Goal: Transaction & Acquisition: Purchase product/service

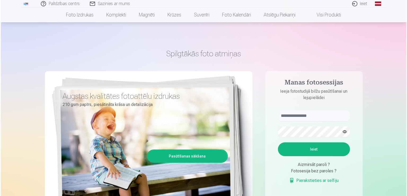
scroll to position [26, 0]
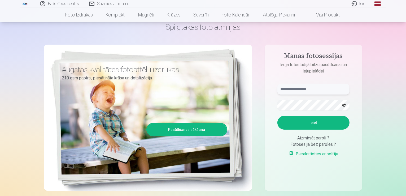
click at [301, 89] on input "text" at bounding box center [313, 89] width 72 height 11
type input "******"
click at [280, 145] on div "Fotosesija bez paroles ?" at bounding box center [313, 144] width 72 height 6
click at [298, 127] on button "Ieiet" at bounding box center [313, 122] width 72 height 14
click at [271, 102] on aside "Manas fotosessijas Ieeja fotostudijā bilžu pasūtīšanai un lejupielādei ****** K…" at bounding box center [312, 118] width 97 height 146
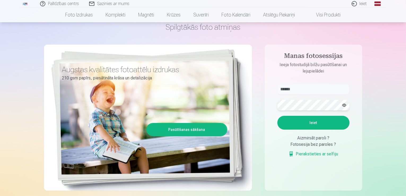
click at [277, 115] on button "Ieiet" at bounding box center [313, 122] width 72 height 14
click at [264, 105] on aside "Manas fotosessijas Ieeja fotostudijā bilžu pasūtīšanai un lejupielādei ****** K…" at bounding box center [312, 118] width 97 height 146
click at [343, 106] on button "button" at bounding box center [344, 105] width 10 height 10
click at [312, 124] on button "Ieiet" at bounding box center [313, 122] width 72 height 14
click at [363, 4] on link "Ieiet" at bounding box center [358, 3] width 25 height 7
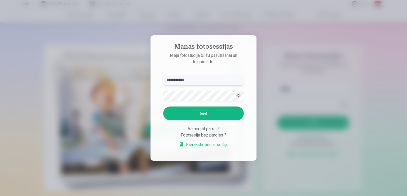
type input "**********"
click at [184, 115] on button "Ieiet" at bounding box center [203, 113] width 81 height 14
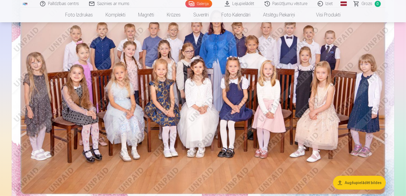
scroll to position [106, 0]
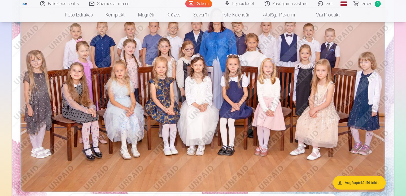
click at [265, 74] on img at bounding box center [203, 79] width 382 height 255
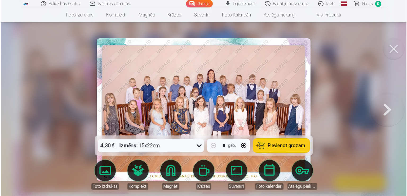
scroll to position [132, 0]
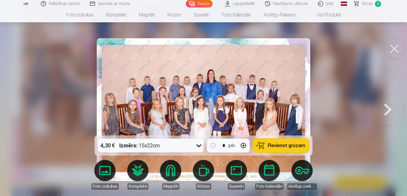
click at [199, 145] on icon at bounding box center [199, 145] width 8 height 8
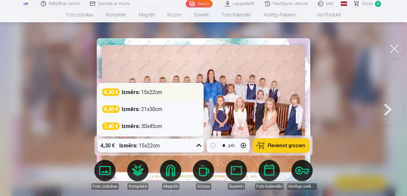
click at [142, 94] on div "Izmērs : 15x22cm" at bounding box center [142, 91] width 41 height 7
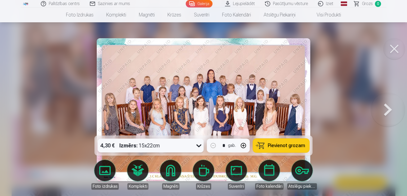
click at [267, 145] on button "Pievienot grozam" at bounding box center [281, 145] width 56 height 14
click at [388, 110] on button at bounding box center [388, 109] width 34 height 41
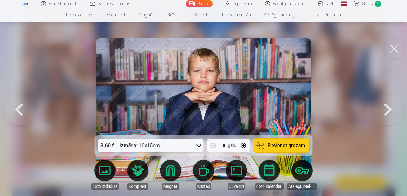
click at [198, 145] on icon at bounding box center [199, 145] width 8 height 8
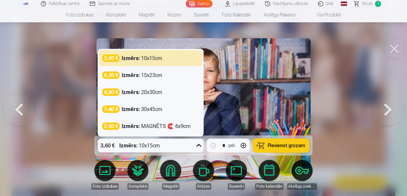
click at [199, 145] on icon at bounding box center [199, 145] width 8 height 8
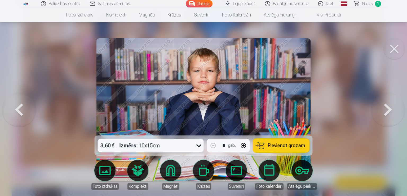
click at [199, 145] on icon at bounding box center [199, 145] width 8 height 8
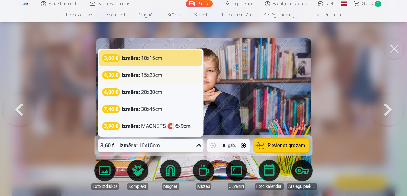
click at [153, 75] on div "Izmērs : 15x23cm" at bounding box center [142, 74] width 41 height 7
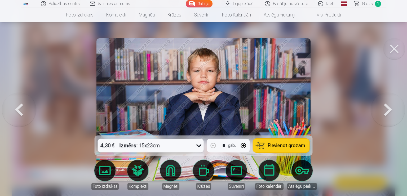
click at [245, 146] on button "button" at bounding box center [243, 145] width 13 height 13
click at [275, 146] on span "Pievienot grozam" at bounding box center [286, 145] width 37 height 5
click at [388, 112] on button at bounding box center [388, 109] width 34 height 41
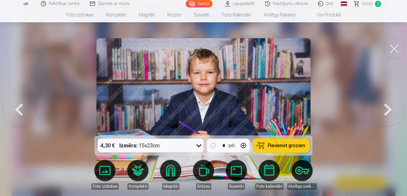
click at [199, 146] on icon at bounding box center [199, 145] width 8 height 8
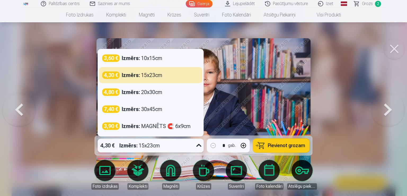
click at [199, 146] on icon at bounding box center [199, 145] width 8 height 8
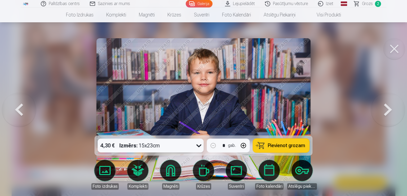
click at [199, 146] on icon at bounding box center [199, 145] width 8 height 8
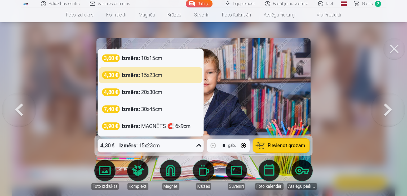
click at [199, 146] on icon at bounding box center [199, 145] width 8 height 8
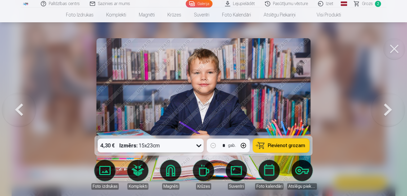
click at [285, 148] on button "Pievienot grozam" at bounding box center [281, 145] width 56 height 14
click at [390, 115] on button at bounding box center [388, 109] width 34 height 41
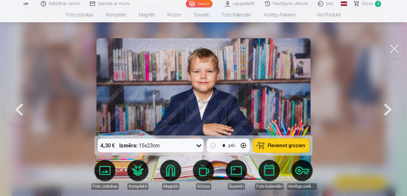
click at [294, 146] on span "Pievienot grozam" at bounding box center [286, 145] width 37 height 5
click at [387, 111] on button at bounding box center [388, 109] width 34 height 41
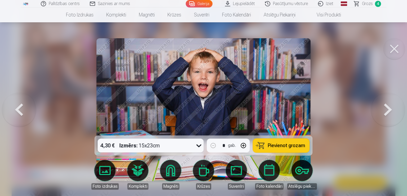
click at [200, 145] on icon at bounding box center [198, 145] width 5 height 3
click at [200, 145] on icon at bounding box center [199, 145] width 8 height 8
click at [245, 144] on button "button" at bounding box center [243, 145] width 13 height 13
click at [292, 146] on span "Pievienot grozam" at bounding box center [286, 145] width 37 height 5
click at [386, 110] on button at bounding box center [388, 109] width 34 height 41
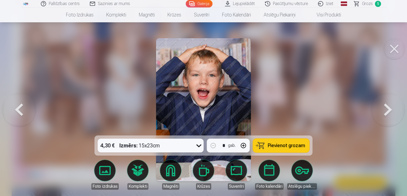
click at [244, 145] on button "button" at bounding box center [243, 145] width 13 height 13
click at [276, 146] on span "Pievienot grozam" at bounding box center [286, 145] width 37 height 5
click at [388, 110] on button at bounding box center [388, 109] width 34 height 41
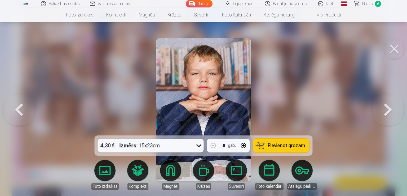
click at [282, 147] on span "Pievienot grozam" at bounding box center [286, 145] width 37 height 5
click at [391, 111] on button at bounding box center [388, 109] width 34 height 41
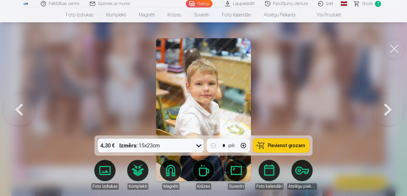
click at [283, 145] on span "Pievienot grozam" at bounding box center [286, 145] width 37 height 5
click at [392, 112] on button at bounding box center [388, 109] width 34 height 41
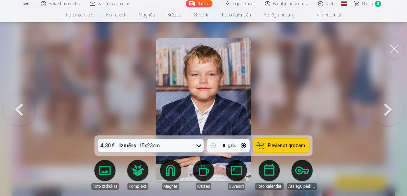
click at [288, 146] on span "Pievienot grozam" at bounding box center [286, 145] width 37 height 5
click at [390, 110] on button at bounding box center [388, 109] width 34 height 41
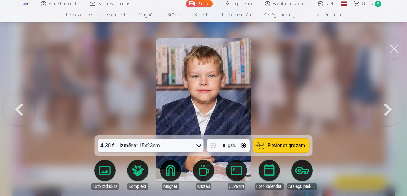
click at [384, 113] on button at bounding box center [388, 109] width 34 height 41
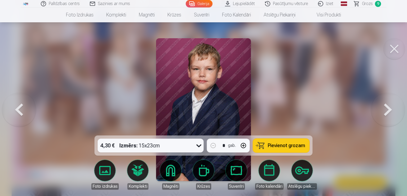
click at [21, 110] on button at bounding box center [19, 109] width 34 height 41
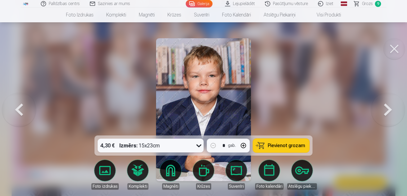
click at [22, 110] on button at bounding box center [19, 109] width 34 height 41
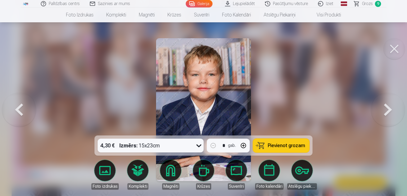
click at [17, 116] on button at bounding box center [19, 109] width 34 height 41
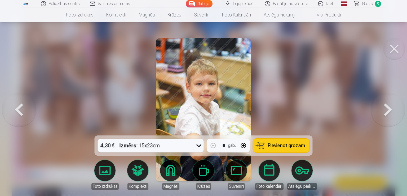
click at [386, 113] on button at bounding box center [388, 109] width 34 height 41
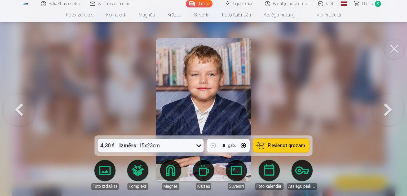
click at [386, 113] on button at bounding box center [388, 109] width 34 height 41
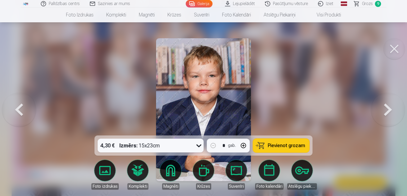
click at [25, 112] on button at bounding box center [19, 109] width 34 height 41
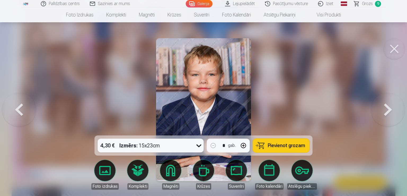
click at [383, 110] on button at bounding box center [388, 109] width 34 height 41
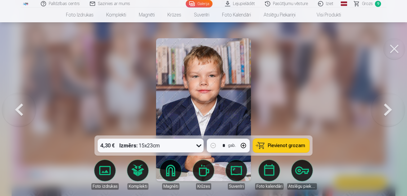
click at [383, 110] on button at bounding box center [388, 109] width 34 height 41
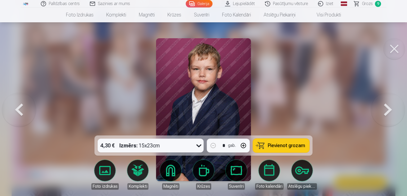
click at [244, 146] on button "button" at bounding box center [243, 145] width 13 height 13
click at [387, 112] on button at bounding box center [388, 109] width 34 height 41
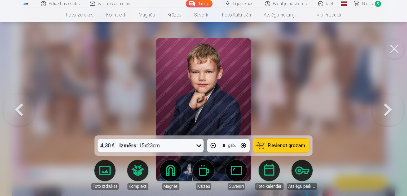
click at [21, 110] on button at bounding box center [19, 109] width 34 height 41
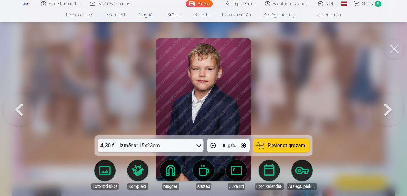
click at [277, 148] on span "Pievienot grozam" at bounding box center [286, 145] width 37 height 5
click at [387, 112] on button at bounding box center [388, 109] width 34 height 41
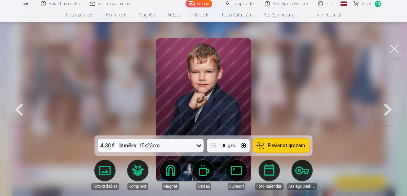
click at [244, 144] on button "button" at bounding box center [243, 145] width 13 height 13
click at [280, 144] on span "Pievienot grozam" at bounding box center [286, 145] width 37 height 5
click at [198, 146] on icon at bounding box center [198, 145] width 5 height 3
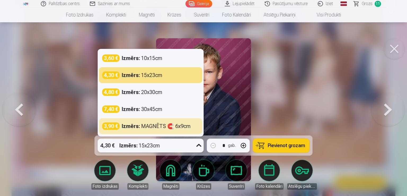
click at [199, 146] on icon at bounding box center [199, 145] width 8 height 8
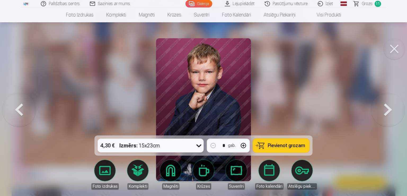
click at [383, 110] on button at bounding box center [388, 109] width 34 height 41
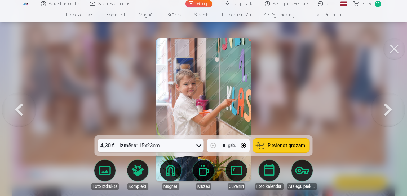
click at [285, 147] on span "Pievienot grozam" at bounding box center [286, 145] width 37 height 5
click at [281, 145] on span "Pievienot grozam" at bounding box center [286, 145] width 37 height 5
click at [388, 108] on button at bounding box center [388, 109] width 34 height 41
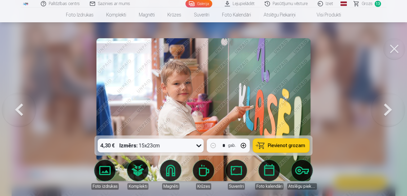
click at [282, 147] on span "Pievienot grozam" at bounding box center [286, 145] width 37 height 5
click at [389, 113] on button at bounding box center [388, 109] width 34 height 41
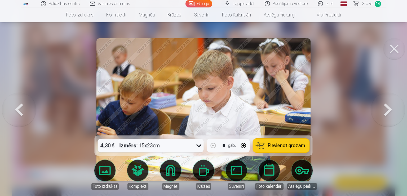
click at [389, 113] on button at bounding box center [388, 109] width 34 height 41
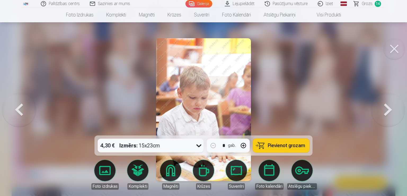
click at [201, 147] on icon at bounding box center [199, 145] width 8 height 8
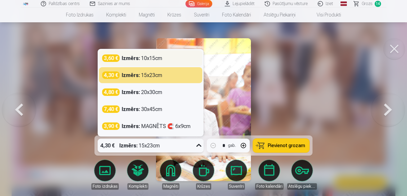
click at [169, 54] on div "3,60 € Izmērs : 10x15cm" at bounding box center [150, 57] width 97 height 7
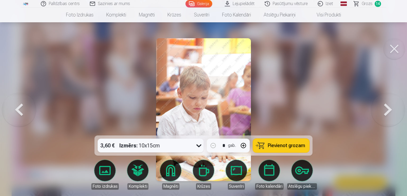
click at [299, 143] on span "Pievienot grozam" at bounding box center [286, 145] width 37 height 5
click at [390, 110] on button at bounding box center [388, 109] width 34 height 41
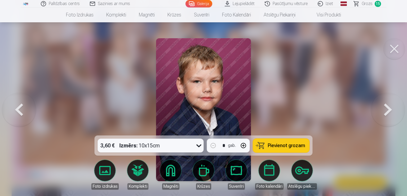
click at [197, 144] on icon at bounding box center [198, 145] width 5 height 3
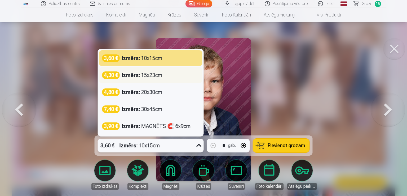
click at [184, 74] on div "4,30 € Izmērs : 15x23cm" at bounding box center [150, 74] width 97 height 7
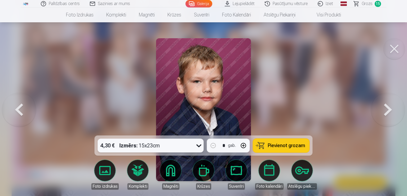
click at [278, 146] on span "Pievienot grozam" at bounding box center [286, 145] width 37 height 5
click at [385, 108] on button at bounding box center [388, 109] width 34 height 41
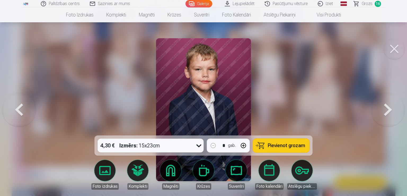
click at [298, 146] on span "Pievienot grozam" at bounding box center [286, 145] width 37 height 5
click at [385, 114] on button at bounding box center [388, 109] width 34 height 41
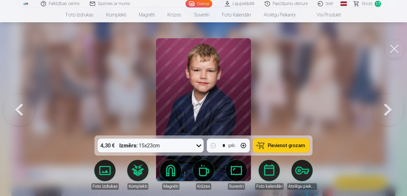
click at [243, 146] on button "button" at bounding box center [243, 145] width 13 height 13
click at [279, 147] on span "Pievienot grozam" at bounding box center [286, 145] width 37 height 5
click at [387, 116] on button at bounding box center [388, 109] width 34 height 41
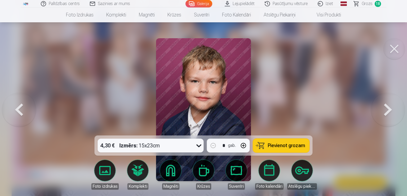
click at [292, 148] on span "Pievienot grozam" at bounding box center [286, 145] width 37 height 5
click at [384, 111] on button at bounding box center [388, 109] width 34 height 41
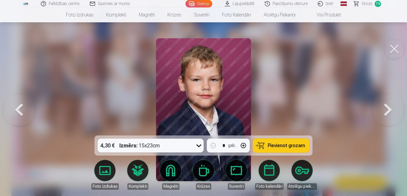
click at [294, 145] on span "Pievienot grozam" at bounding box center [286, 145] width 37 height 5
click at [388, 113] on button at bounding box center [388, 109] width 34 height 41
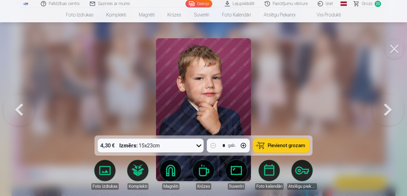
click at [198, 146] on icon at bounding box center [198, 145] width 5 height 3
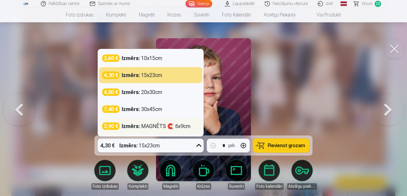
click at [156, 127] on div "Izmērs : MAGNĒTS 🧲 6x9cm" at bounding box center [156, 125] width 69 height 7
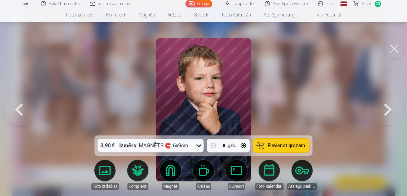
click at [284, 148] on span "Pievienot grozam" at bounding box center [286, 145] width 37 height 5
click at [200, 146] on icon at bounding box center [199, 145] width 8 height 8
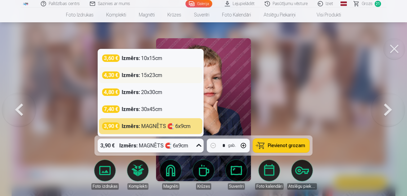
click at [171, 76] on div "4,30 € Izmērs : 15x23cm" at bounding box center [150, 74] width 97 height 7
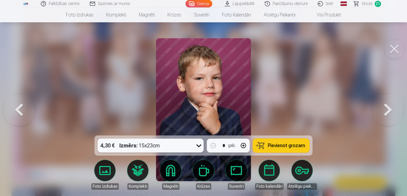
click at [280, 145] on span "Pievienot grozam" at bounding box center [286, 145] width 37 height 5
click at [391, 112] on button at bounding box center [388, 109] width 34 height 41
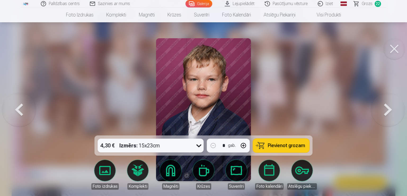
click at [391, 112] on button at bounding box center [388, 109] width 34 height 41
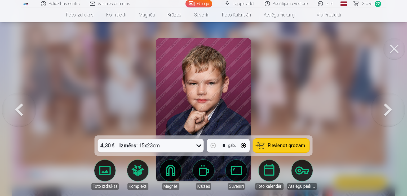
click at [14, 110] on button at bounding box center [19, 109] width 34 height 41
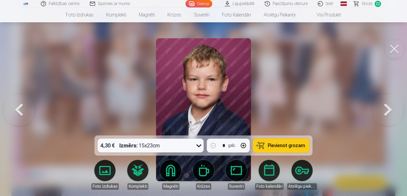
click at [284, 144] on span "Pievienot grozam" at bounding box center [286, 145] width 37 height 5
click at [386, 114] on button at bounding box center [388, 109] width 34 height 41
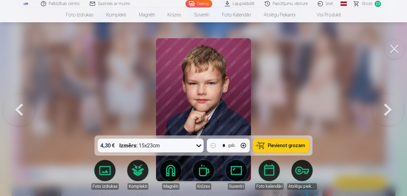
click at [287, 148] on span "Pievienot grozam" at bounding box center [286, 145] width 37 height 5
click at [393, 111] on button at bounding box center [388, 109] width 34 height 41
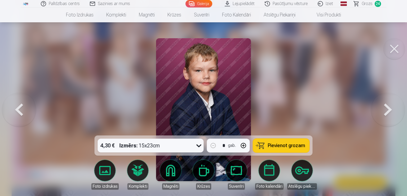
click at [245, 148] on button "button" at bounding box center [243, 145] width 13 height 13
click at [278, 146] on span "Pievienot grozam" at bounding box center [286, 145] width 37 height 5
type input "*"
click at [386, 109] on button at bounding box center [388, 109] width 34 height 41
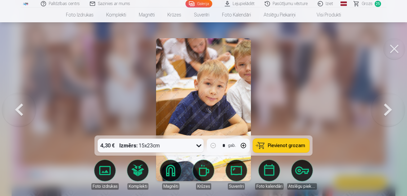
click at [388, 111] on button at bounding box center [388, 109] width 34 height 41
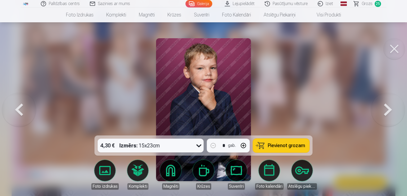
click at [273, 148] on span "Pievienot grozam" at bounding box center [286, 145] width 37 height 5
click at [390, 116] on button at bounding box center [388, 109] width 34 height 41
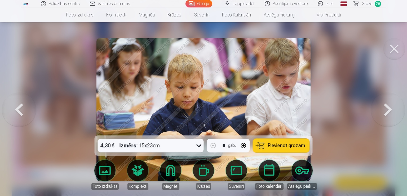
click at [390, 116] on button at bounding box center [388, 109] width 34 height 41
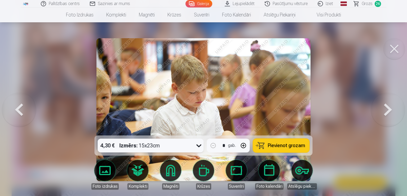
click at [390, 116] on button at bounding box center [388, 109] width 34 height 41
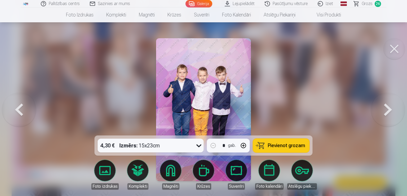
click at [200, 146] on icon at bounding box center [199, 145] width 8 height 8
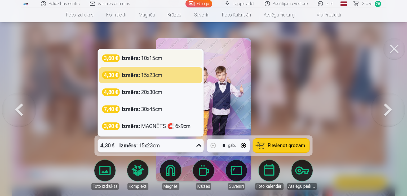
click at [178, 57] on div "3,60 € Izmērs : 10x15cm" at bounding box center [150, 57] width 97 height 7
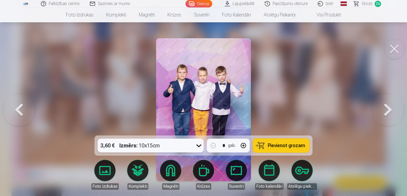
click at [277, 146] on span "Pievienot grozam" at bounding box center [286, 145] width 37 height 5
click at [388, 111] on button at bounding box center [388, 109] width 34 height 41
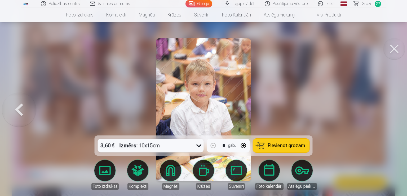
click at [291, 147] on span "Pievienot grozam" at bounding box center [286, 145] width 37 height 5
click at [368, 6] on span "Grozs" at bounding box center [367, 4] width 11 height 6
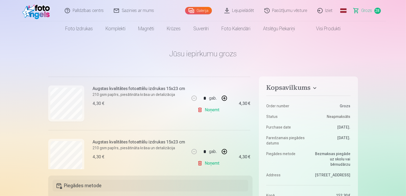
scroll to position [631, 0]
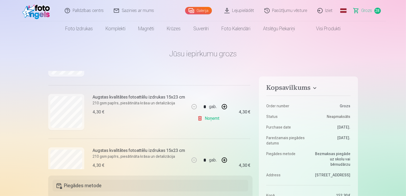
click at [211, 120] on link "Noņemt" at bounding box center [209, 118] width 24 height 11
type input "*"
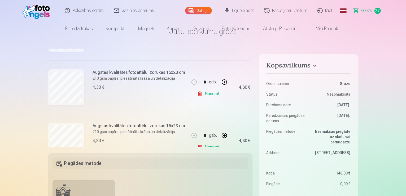
scroll to position [0, 0]
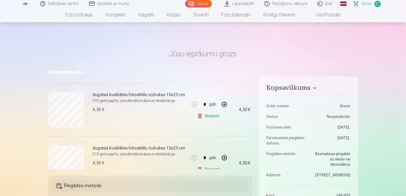
scroll to position [132, 0]
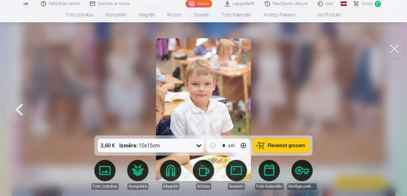
click at [20, 109] on button at bounding box center [19, 109] width 34 height 41
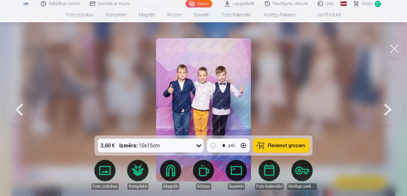
click at [20, 109] on button at bounding box center [19, 109] width 34 height 41
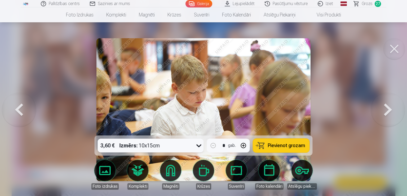
click at [20, 109] on button at bounding box center [19, 109] width 34 height 41
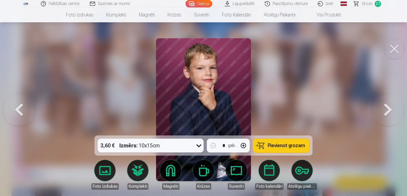
click at [20, 109] on button at bounding box center [19, 109] width 34 height 41
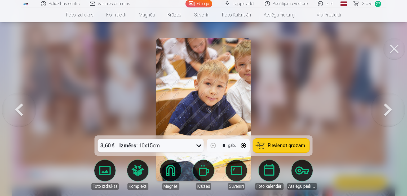
click at [20, 109] on button at bounding box center [19, 109] width 34 height 41
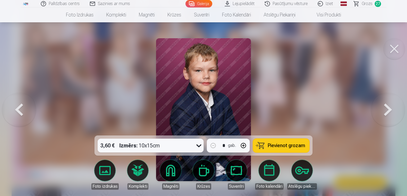
click at [20, 109] on button at bounding box center [19, 109] width 34 height 41
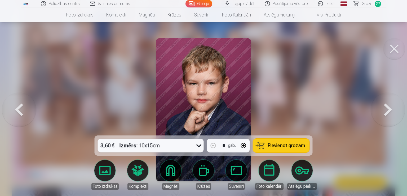
click at [20, 109] on button at bounding box center [19, 109] width 34 height 41
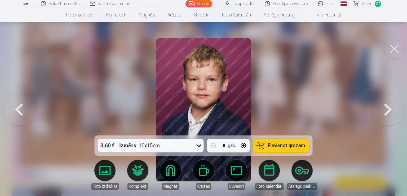
click at [20, 109] on button at bounding box center [19, 109] width 34 height 41
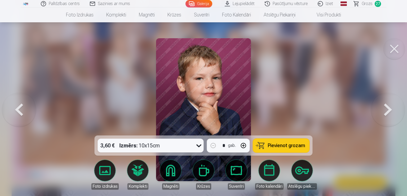
click at [20, 109] on button at bounding box center [19, 109] width 34 height 41
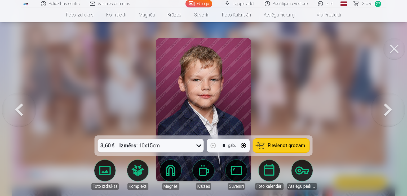
click at [20, 109] on button at bounding box center [19, 109] width 34 height 41
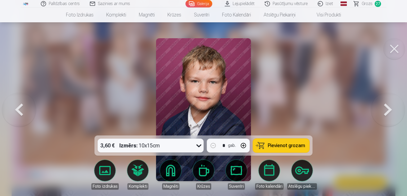
click at [20, 109] on button at bounding box center [19, 109] width 34 height 41
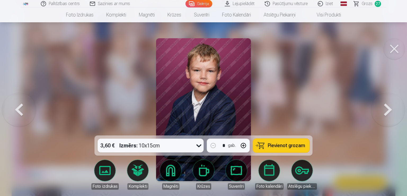
click at [20, 109] on button at bounding box center [19, 109] width 34 height 41
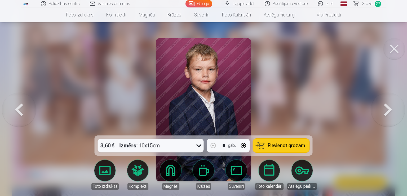
click at [20, 109] on button at bounding box center [19, 109] width 34 height 41
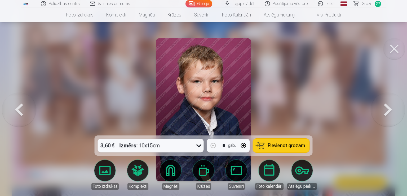
click at [20, 109] on button at bounding box center [19, 109] width 34 height 41
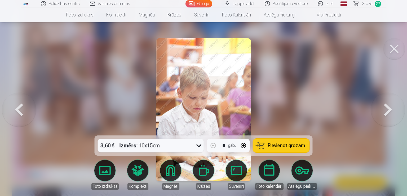
click at [20, 109] on button at bounding box center [19, 109] width 34 height 41
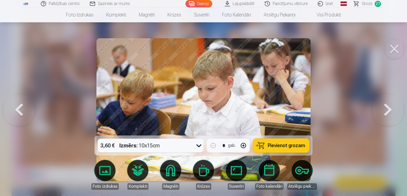
click at [20, 109] on button at bounding box center [19, 109] width 34 height 41
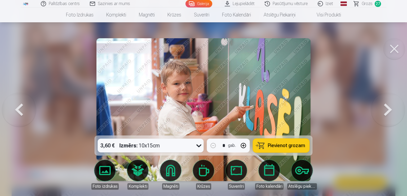
click at [20, 109] on button at bounding box center [19, 109] width 34 height 41
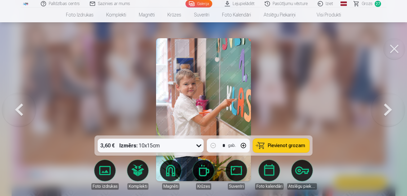
click at [20, 109] on button at bounding box center [19, 109] width 34 height 41
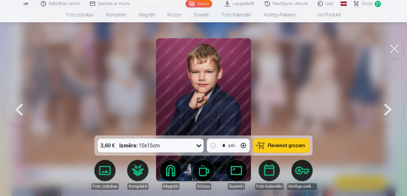
click at [20, 109] on button at bounding box center [19, 109] width 34 height 41
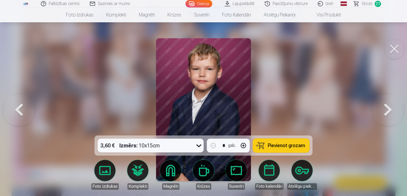
click at [20, 109] on button at bounding box center [19, 109] width 34 height 41
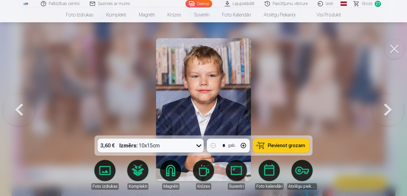
click at [20, 109] on button at bounding box center [19, 109] width 34 height 41
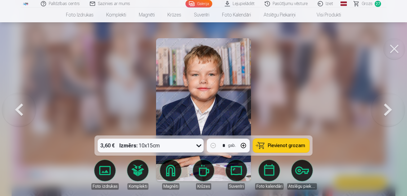
click at [20, 109] on button at bounding box center [19, 109] width 34 height 41
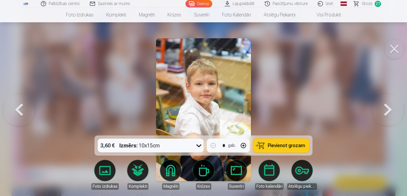
click at [20, 109] on button at bounding box center [19, 109] width 34 height 41
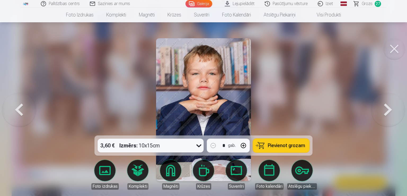
click at [20, 109] on button at bounding box center [19, 109] width 34 height 41
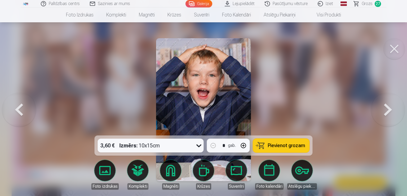
click at [20, 109] on button at bounding box center [19, 109] width 34 height 41
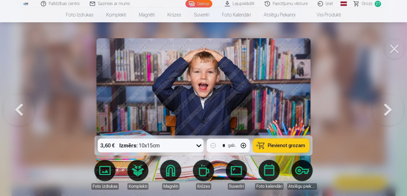
click at [20, 109] on button at bounding box center [19, 109] width 34 height 41
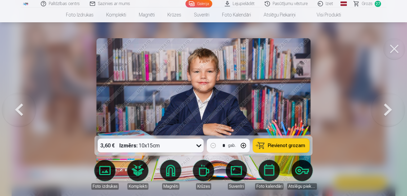
click at [20, 109] on button at bounding box center [19, 109] width 34 height 41
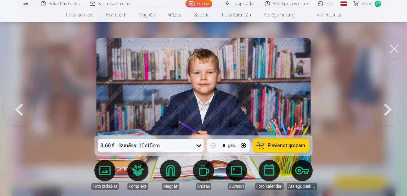
click at [20, 109] on button at bounding box center [19, 109] width 34 height 41
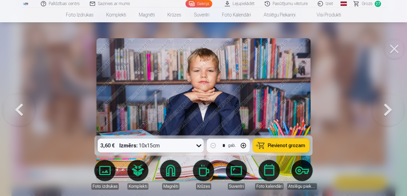
click at [20, 109] on button at bounding box center [19, 109] width 34 height 41
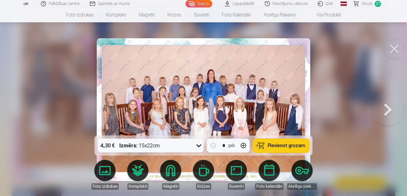
click at [20, 109] on div at bounding box center [203, 98] width 407 height 196
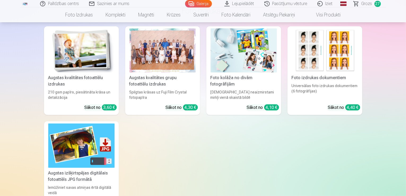
scroll to position [2199, 0]
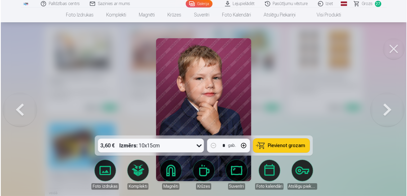
scroll to position [2232, 0]
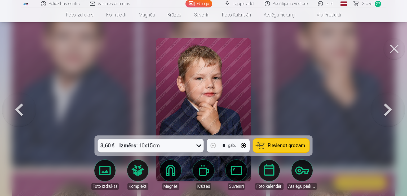
click at [198, 148] on icon at bounding box center [199, 145] width 8 height 8
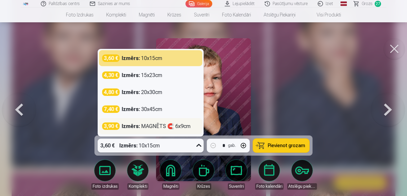
click at [153, 127] on div "Izmērs : MAGNĒTS 🧲 6x9cm" at bounding box center [156, 125] width 69 height 7
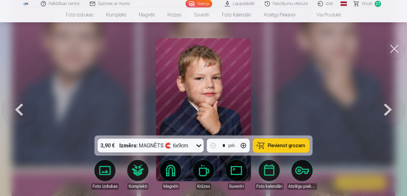
click at [274, 146] on span "Pievienot grozam" at bounding box center [286, 145] width 37 height 5
click at [387, 106] on button at bounding box center [388, 109] width 34 height 41
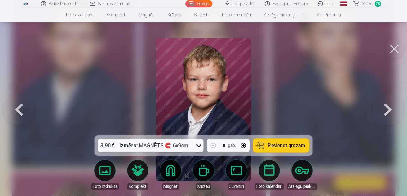
click at [387, 106] on button at bounding box center [388, 109] width 34 height 41
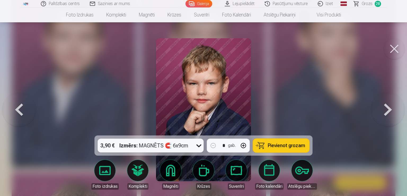
click at [387, 106] on button at bounding box center [388, 109] width 34 height 41
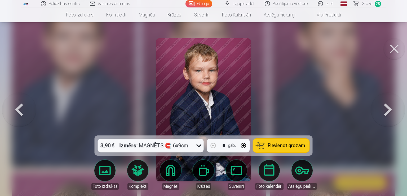
click at [387, 106] on button at bounding box center [388, 109] width 34 height 41
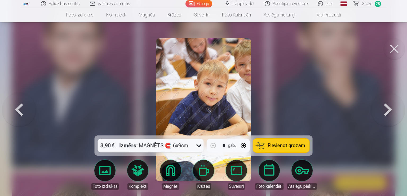
click at [387, 106] on button at bounding box center [388, 109] width 34 height 41
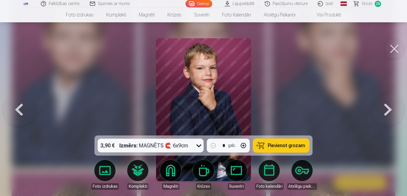
click at [387, 106] on button at bounding box center [388, 109] width 34 height 41
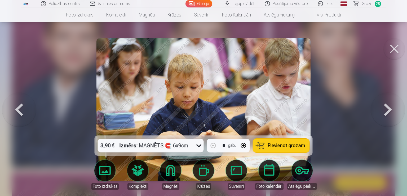
click at [387, 106] on button at bounding box center [388, 109] width 34 height 41
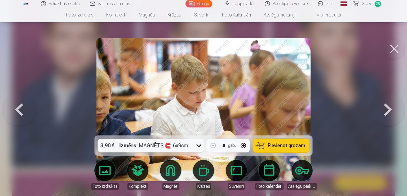
click at [387, 106] on button at bounding box center [388, 109] width 34 height 41
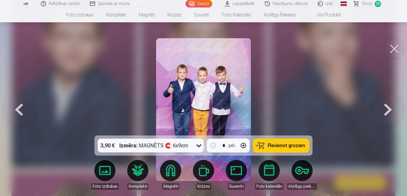
click at [387, 106] on button at bounding box center [388, 109] width 34 height 41
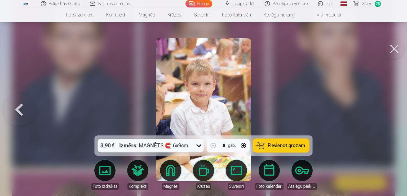
click at [387, 106] on div at bounding box center [203, 98] width 407 height 196
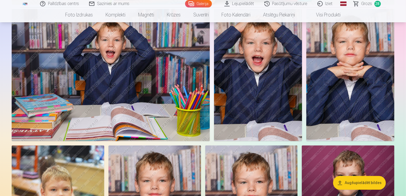
scroll to position [1086, 0]
click at [158, 101] on img at bounding box center [111, 74] width 198 height 132
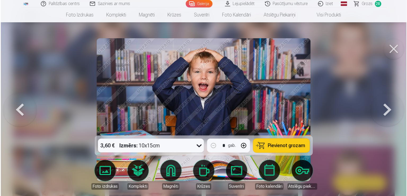
scroll to position [1088, 0]
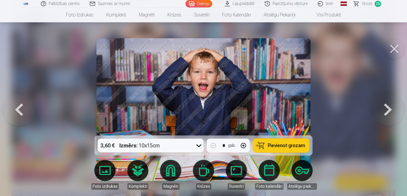
click at [196, 145] on icon at bounding box center [199, 145] width 8 height 8
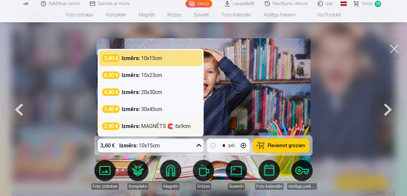
click at [142, 127] on div "Izmērs : MAGNĒTS 🧲 6x9cm" at bounding box center [156, 125] width 69 height 7
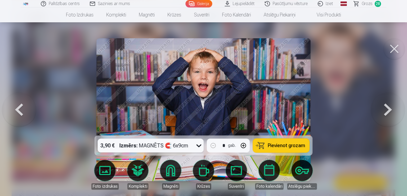
click at [291, 146] on span "Pievienot grozam" at bounding box center [286, 145] width 37 height 5
click at [396, 53] on button at bounding box center [394, 48] width 21 height 21
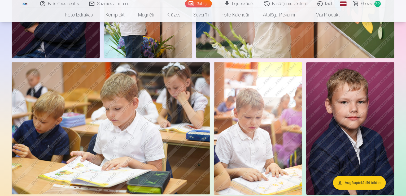
scroll to position [1457, 0]
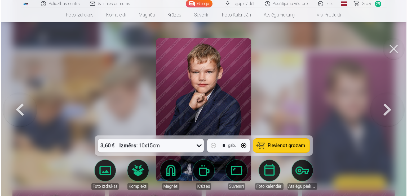
scroll to position [1461, 0]
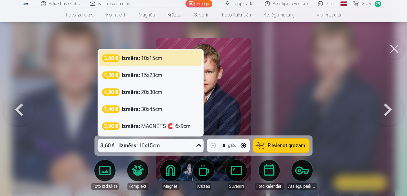
click at [199, 145] on icon at bounding box center [198, 145] width 5 height 3
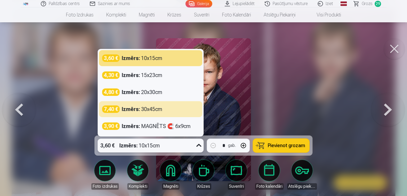
click at [140, 111] on strong "Izmērs :" at bounding box center [131, 108] width 18 height 7
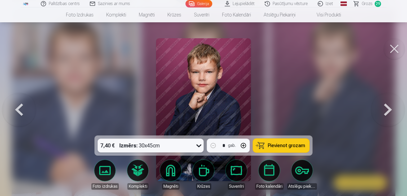
click at [274, 145] on span "Pievienot grozam" at bounding box center [286, 145] width 37 height 5
click at [369, 5] on span "Grozs" at bounding box center [367, 4] width 11 height 6
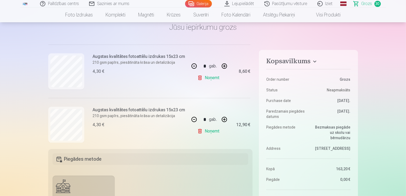
scroll to position [291, 0]
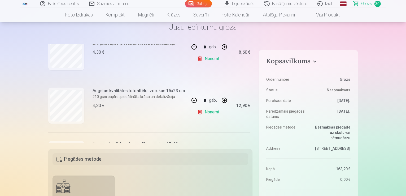
click at [194, 100] on button "button" at bounding box center [194, 100] width 13 height 13
type input "*"
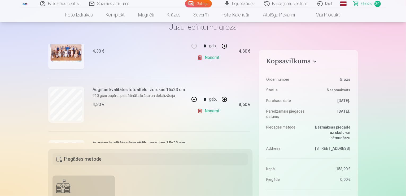
click at [191, 100] on button "button" at bounding box center [194, 99] width 13 height 13
type input "*"
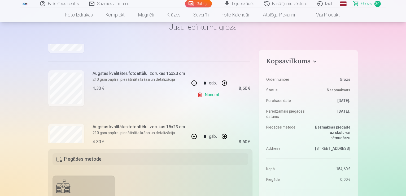
scroll to position [265, 0]
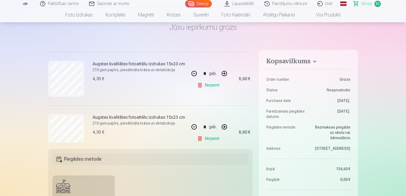
click at [192, 74] on button "button" at bounding box center [194, 73] width 13 height 13
type input "*"
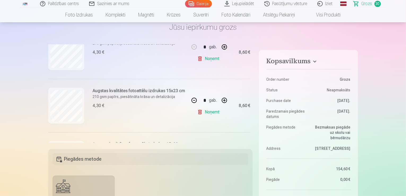
scroll to position [318, 0]
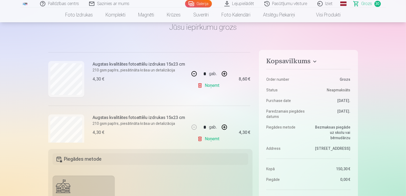
click at [192, 75] on button "button" at bounding box center [194, 73] width 13 height 13
type input "*"
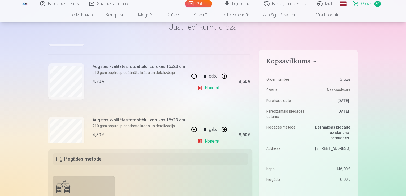
scroll to position [530, 0]
click at [193, 74] on button "button" at bounding box center [194, 74] width 13 height 13
type input "*"
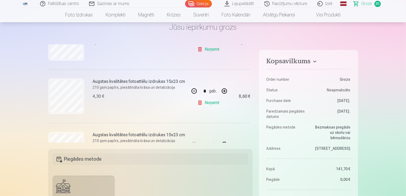
scroll to position [583, 0]
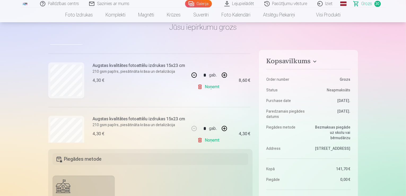
click at [193, 75] on button "button" at bounding box center [194, 75] width 13 height 13
type input "*"
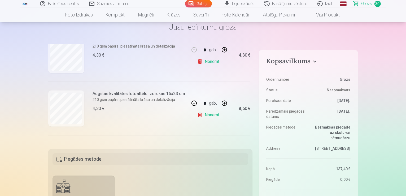
click at [191, 103] on button "button" at bounding box center [194, 103] width 13 height 13
type input "*"
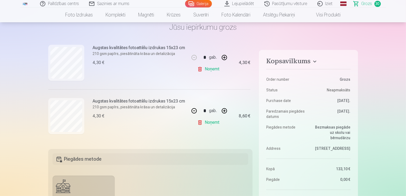
scroll to position [1272, 0]
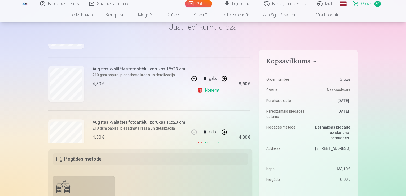
click at [191, 78] on button "button" at bounding box center [194, 78] width 13 height 13
type input "*"
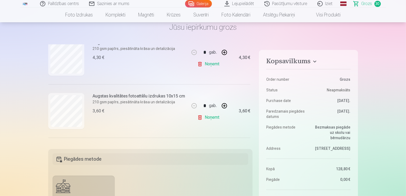
scroll to position [1378, 0]
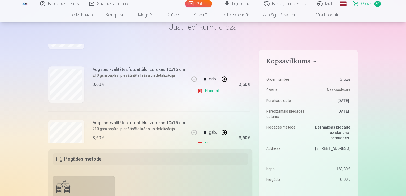
click at [209, 88] on link "Noņemt" at bounding box center [209, 90] width 24 height 11
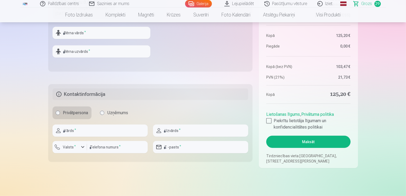
scroll to position [238, 0]
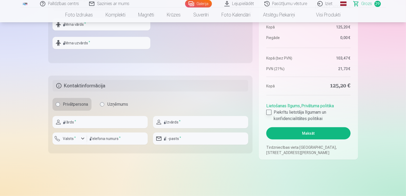
click at [268, 112] on div at bounding box center [268, 111] width 5 height 5
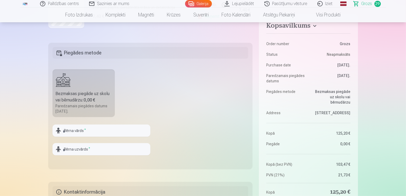
scroll to position [159, 0]
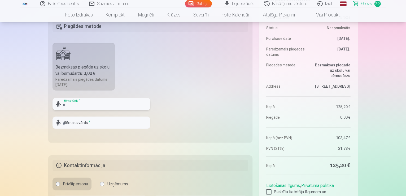
click at [90, 103] on input "text" at bounding box center [101, 104] width 98 height 12
type input "**********"
click at [94, 124] on input "text" at bounding box center [101, 122] width 98 height 12
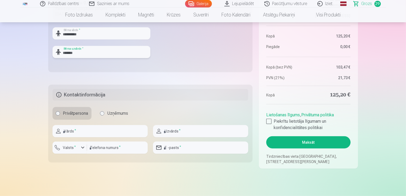
scroll to position [238, 0]
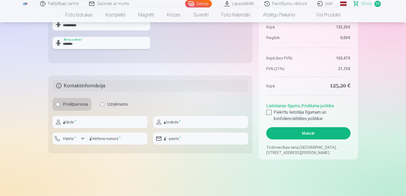
type input "*******"
click at [89, 122] on input "text" at bounding box center [99, 122] width 95 height 12
type input "*****"
type input "*******"
type input "********"
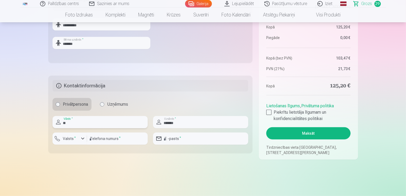
type input "*"
type input "*****"
type input "*******"
click at [107, 141] on input "********" at bounding box center [117, 138] width 61 height 12
click at [188, 140] on input "email" at bounding box center [200, 138] width 95 height 12
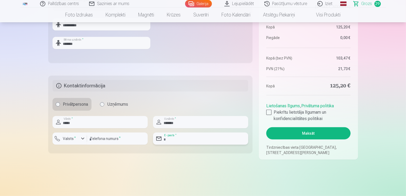
type input "**********"
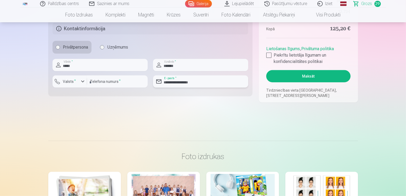
scroll to position [265, 0]
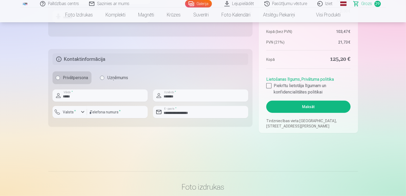
click at [314, 107] on button "Maksāt" at bounding box center [308, 106] width 84 height 12
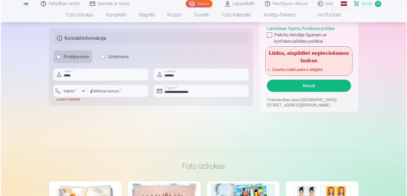
scroll to position [291, 0]
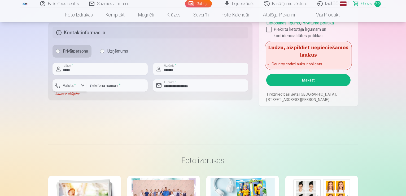
click at [82, 86] on div "button" at bounding box center [82, 85] width 6 height 6
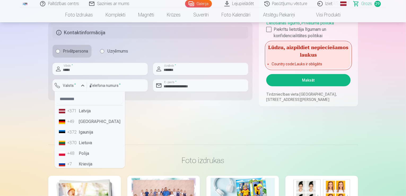
click at [80, 110] on li "+371 Latvija" at bounding box center [90, 110] width 66 height 11
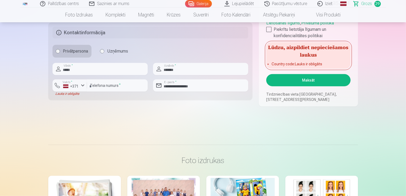
click at [316, 82] on button "Maksāt" at bounding box center [308, 80] width 84 height 12
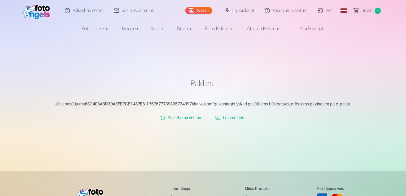
click at [239, 11] on link "Lejupielādēt" at bounding box center [240, 10] width 40 height 21
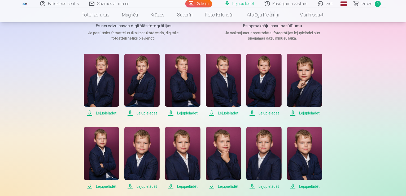
scroll to position [79, 0]
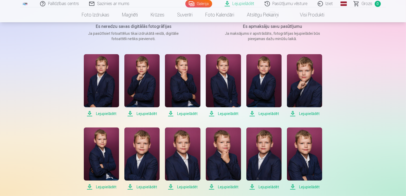
click at [106, 114] on span "Lejupielādēt" at bounding box center [101, 113] width 35 height 6
click at [145, 114] on span "Lejupielādēt" at bounding box center [141, 113] width 35 height 6
click at [186, 114] on span "Lejupielādēt" at bounding box center [182, 113] width 35 height 6
click at [224, 115] on span "Lejupielādēt" at bounding box center [223, 113] width 35 height 6
click at [269, 115] on span "Lejupielādēt" at bounding box center [263, 113] width 35 height 6
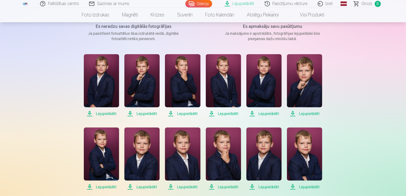
click at [308, 114] on span "Lejupielādēt" at bounding box center [304, 113] width 35 height 6
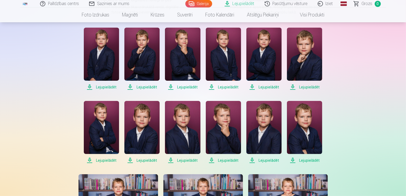
click at [105, 161] on span "Lejupielādēt" at bounding box center [101, 160] width 35 height 6
click at [143, 160] on span "Lejupielādēt" at bounding box center [141, 160] width 35 height 6
click at [185, 161] on span "Lejupielādēt" at bounding box center [182, 160] width 35 height 6
click at [225, 159] on span "Lejupielādēt" at bounding box center [223, 160] width 35 height 6
click at [270, 159] on span "Lejupielādēt" at bounding box center [263, 160] width 35 height 6
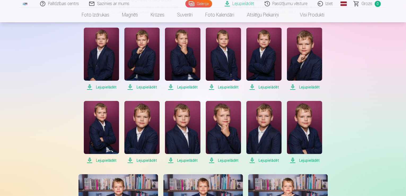
click at [306, 160] on span "Lejupielādēt" at bounding box center [304, 160] width 35 height 6
click at [312, 161] on span "Lejupielādēt" at bounding box center [304, 160] width 35 height 6
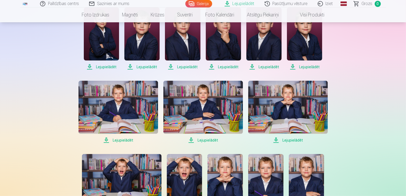
scroll to position [212, 0]
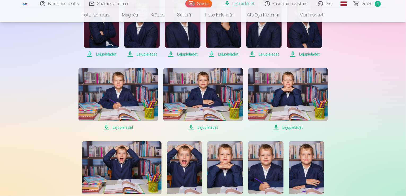
click at [119, 127] on span "Lejupielādēt" at bounding box center [117, 127] width 79 height 6
click at [210, 128] on span "Lejupielādēt" at bounding box center [202, 127] width 79 height 6
click at [291, 128] on span "Lejupielādēt" at bounding box center [287, 127] width 79 height 6
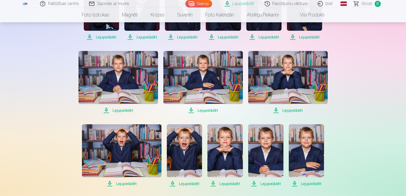
scroll to position [185, 0]
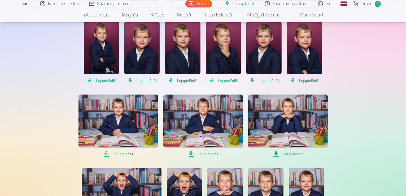
click at [288, 154] on span "Lejupielādēt" at bounding box center [287, 153] width 79 height 6
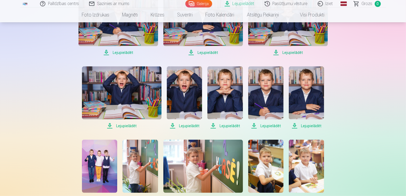
scroll to position [291, 0]
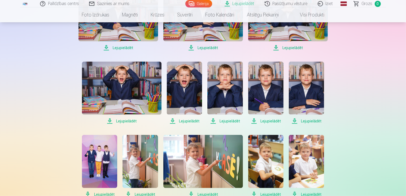
click at [123, 121] on span "Lejupielādēt" at bounding box center [121, 121] width 79 height 6
click at [191, 121] on span "Lejupielādēt" at bounding box center [184, 121] width 35 height 6
click at [229, 122] on span "Lejupielādēt" at bounding box center [224, 121] width 35 height 6
click at [270, 122] on span "Lejupielādēt" at bounding box center [265, 121] width 35 height 6
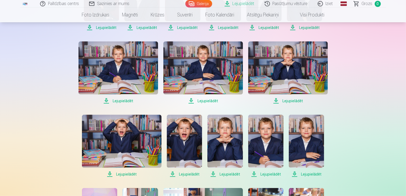
scroll to position [265, 0]
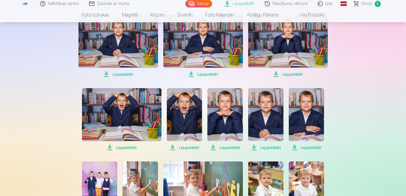
click at [228, 147] on span "Lejupielādēt" at bounding box center [224, 147] width 35 height 6
click at [307, 146] on span "Lejupielādēt" at bounding box center [305, 147] width 35 height 6
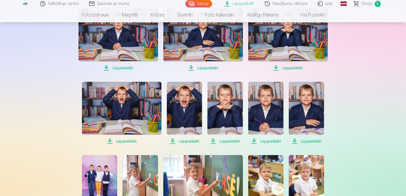
scroll to position [291, 0]
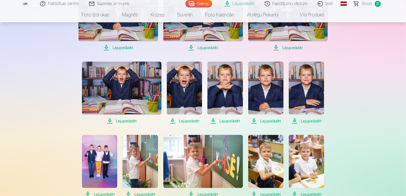
click at [270, 120] on span "Lejupielādēt" at bounding box center [265, 121] width 35 height 6
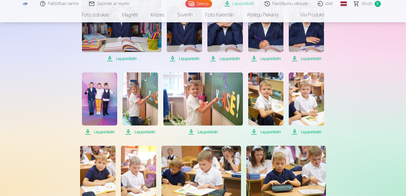
scroll to position [371, 0]
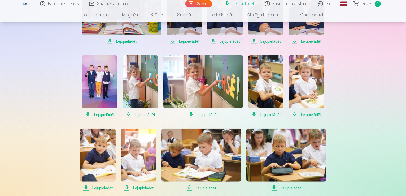
click at [103, 115] on span "Lejupielādēt" at bounding box center [99, 114] width 35 height 6
click at [139, 114] on span "Lejupielādēt" at bounding box center [139, 114] width 35 height 6
click at [206, 115] on span "Lejupielādēt" at bounding box center [202, 114] width 79 height 6
click at [271, 116] on span "Lejupielādēt" at bounding box center [265, 114] width 35 height 6
click at [386, 148] on div "Palīdzības centrs Sazinies ar mums Galerija Lejupielādēt Pasūtījumu vēsture Izi…" at bounding box center [203, 32] width 406 height 806
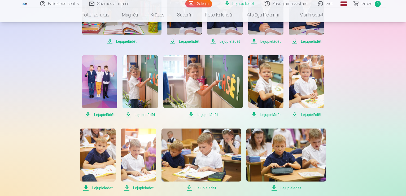
click at [306, 116] on span "Lejupielādēt" at bounding box center [305, 114] width 35 height 6
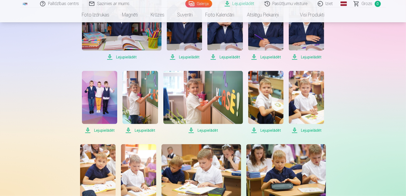
scroll to position [424, 0]
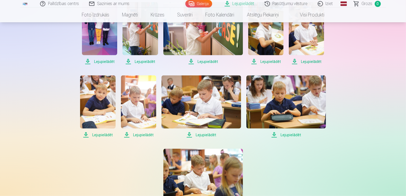
click at [102, 135] on span "Lejupielādēt" at bounding box center [97, 134] width 35 height 6
click at [145, 135] on span "Lejupielādēt" at bounding box center [138, 134] width 35 height 6
click at [213, 135] on span "Lejupielādēt" at bounding box center [200, 134] width 79 height 6
click at [291, 135] on span "Lejupielādēt" at bounding box center [285, 134] width 79 height 6
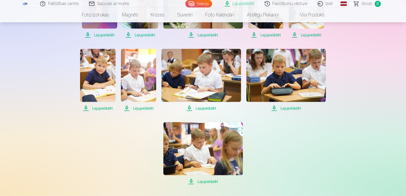
scroll to position [477, 0]
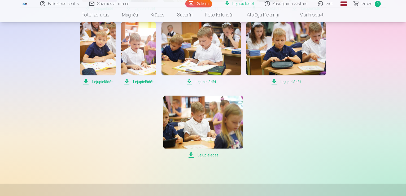
click at [201, 155] on span "Lejupielādēt" at bounding box center [202, 155] width 79 height 6
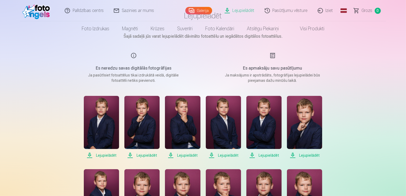
scroll to position [0, 0]
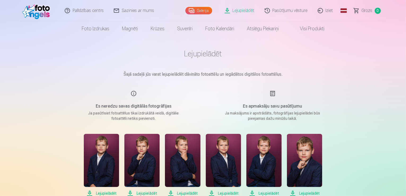
click at [289, 12] on link "Pasūtījumu vēsture" at bounding box center [286, 10] width 53 height 21
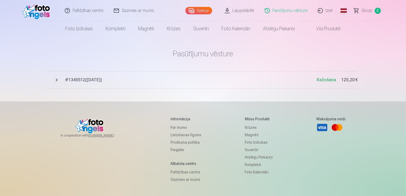
click at [84, 81] on span "# 1345512 ( 12.09.2025 )" at bounding box center [190, 80] width 251 height 6
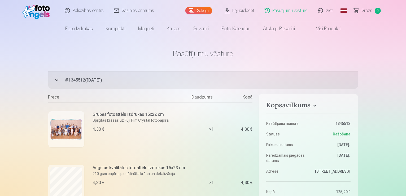
click at [330, 11] on link "Iziet" at bounding box center [325, 10] width 25 height 21
